Goal: Obtain resource: Obtain resource

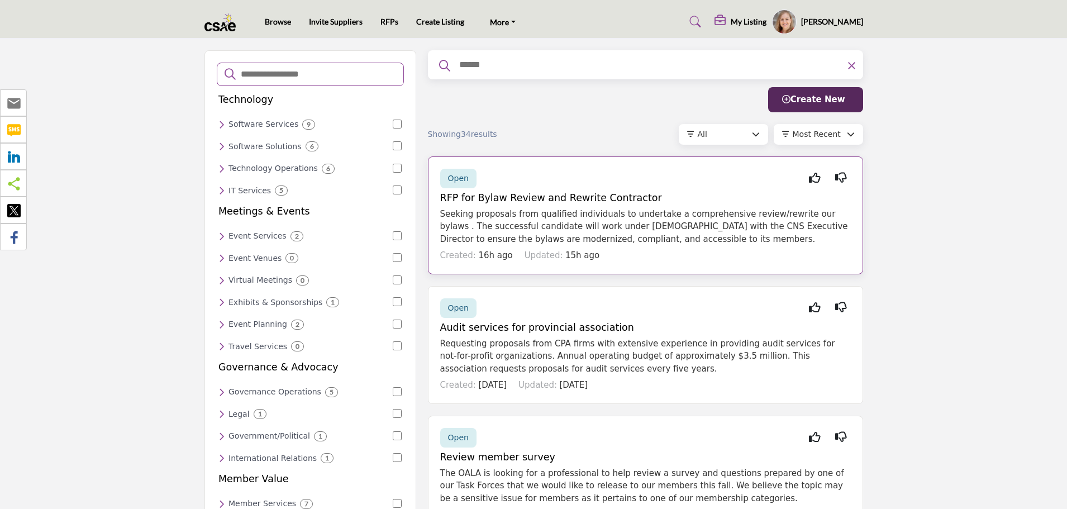
click at [604, 213] on p "Seeking proposals from qualified individuals to undertake a comprehensive revie…" at bounding box center [645, 227] width 410 height 38
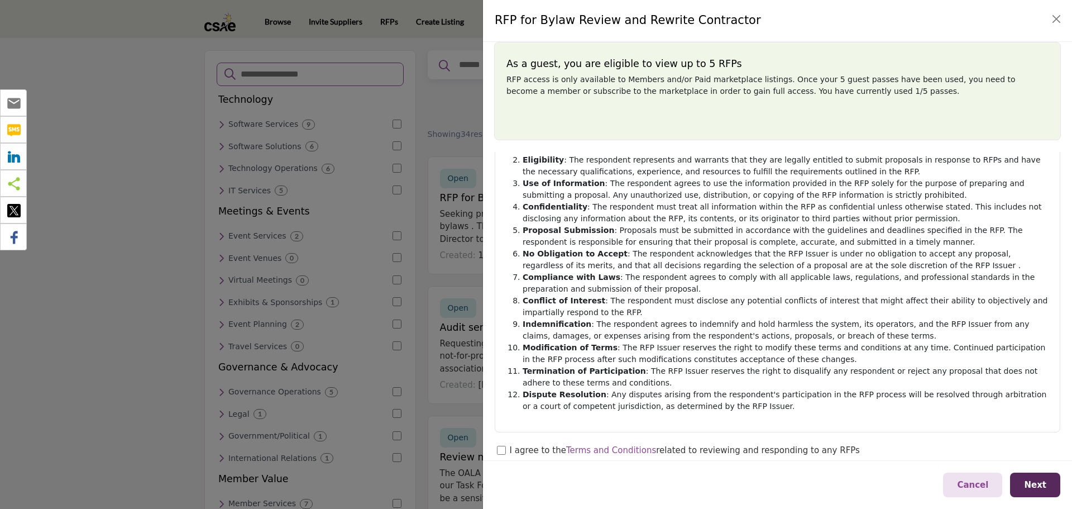
scroll to position [116, 0]
click at [1035, 486] on span "Next" at bounding box center [1035, 485] width 22 height 10
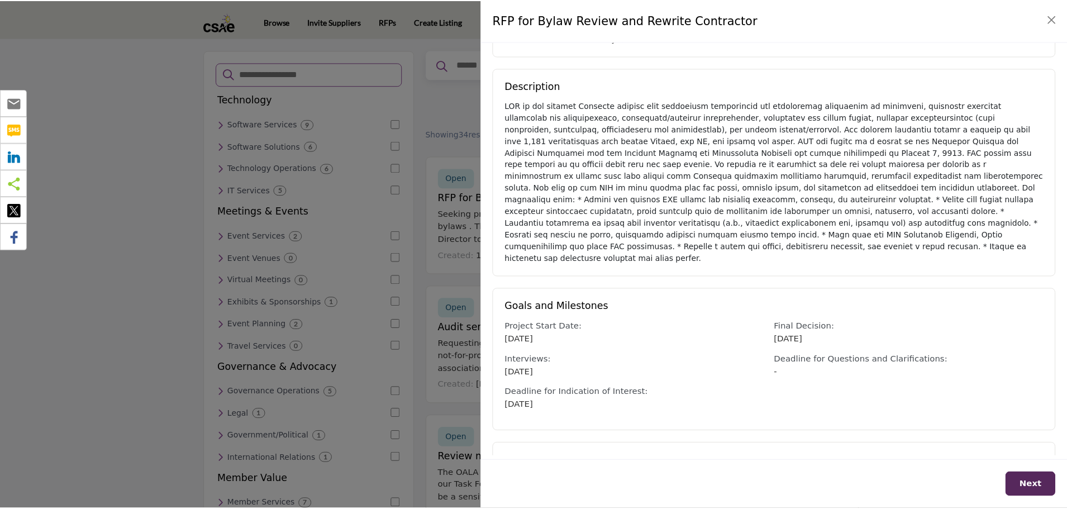
scroll to position [94, 0]
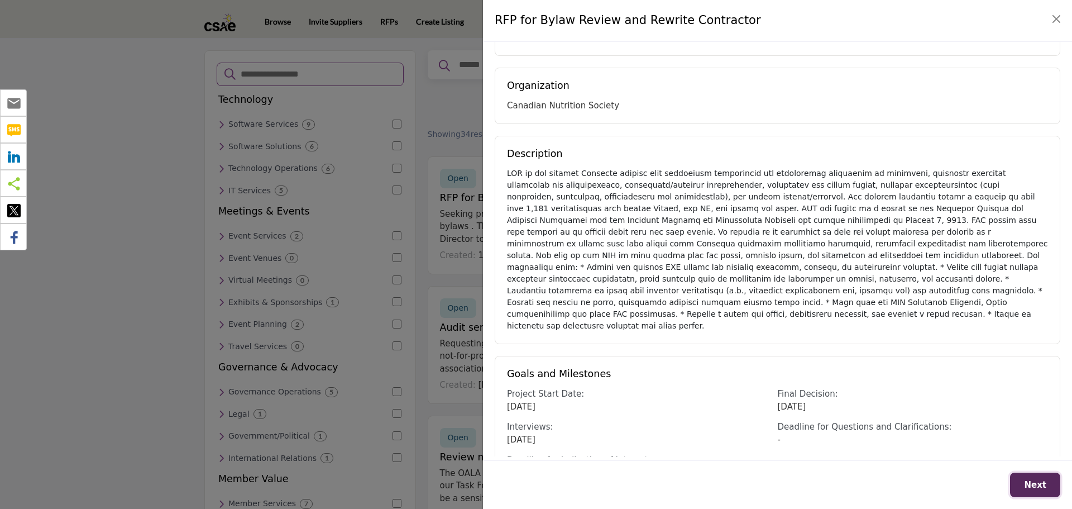
click at [1031, 478] on button "Next" at bounding box center [1035, 484] width 50 height 25
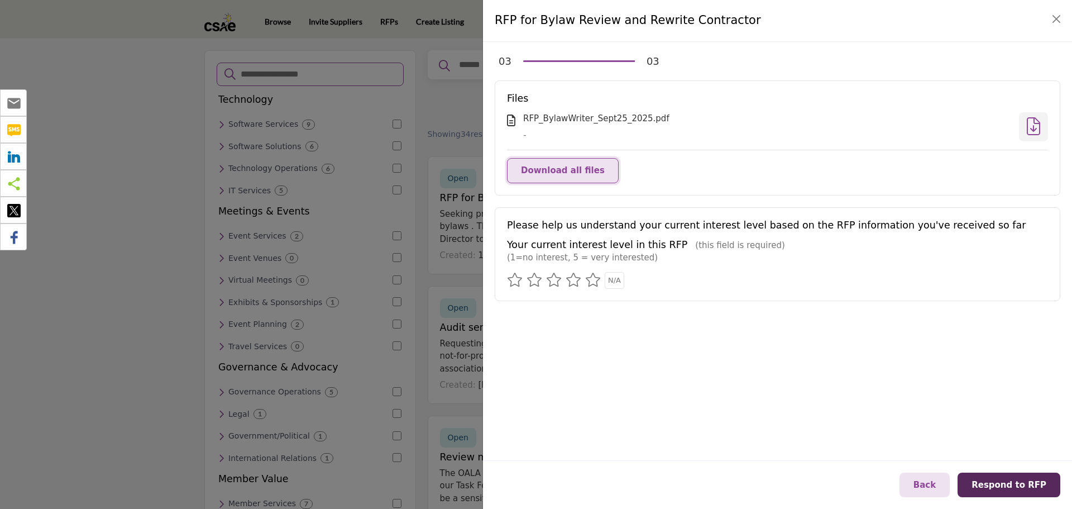
click at [587, 173] on span "Download all files" at bounding box center [563, 170] width 84 height 10
click at [1053, 23] on button "Close" at bounding box center [1057, 19] width 16 height 16
